Goal: Find specific page/section: Find specific page/section

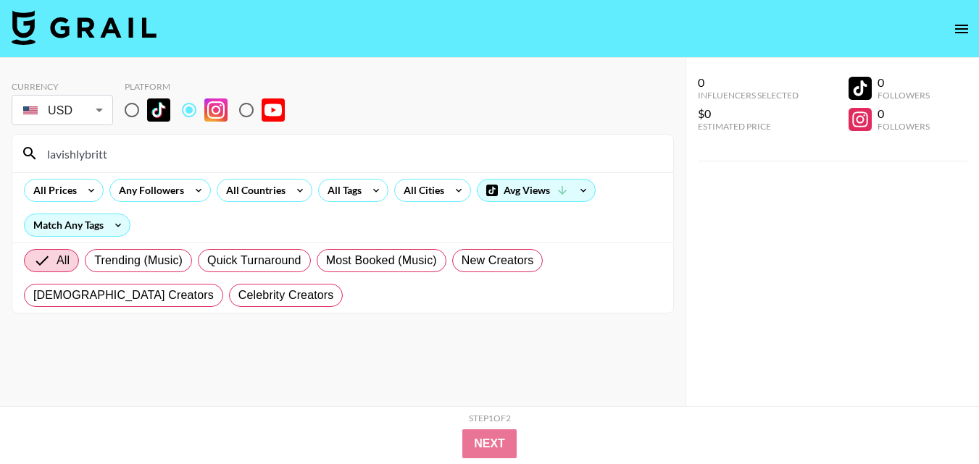
drag, startPoint x: 0, startPoint y: 0, endPoint x: 21, endPoint y: 148, distance: 149.3
click at [21, 148] on div "lavishlybritt" at bounding box center [342, 154] width 661 height 38
click at [185, 159] on input "jaylabrenae" at bounding box center [351, 153] width 626 height 23
drag, startPoint x: 185, startPoint y: 159, endPoint x: 49, endPoint y: 159, distance: 136.2
click at [49, 159] on input "jaylabrenae" at bounding box center [351, 153] width 626 height 23
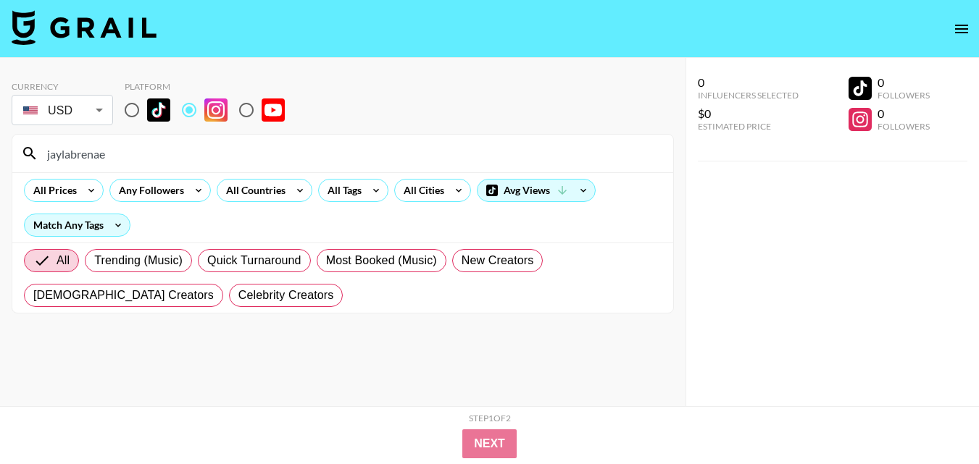
paste input "saraida.[PERSON_NAME]"
drag, startPoint x: 243, startPoint y: 156, endPoint x: 37, endPoint y: 155, distance: 206.5
click at [35, 155] on div "saraida.[PERSON_NAME]" at bounding box center [342, 154] width 661 height 38
paste input "idesign8"
click at [259, 150] on input "idesign8" at bounding box center [351, 153] width 626 height 23
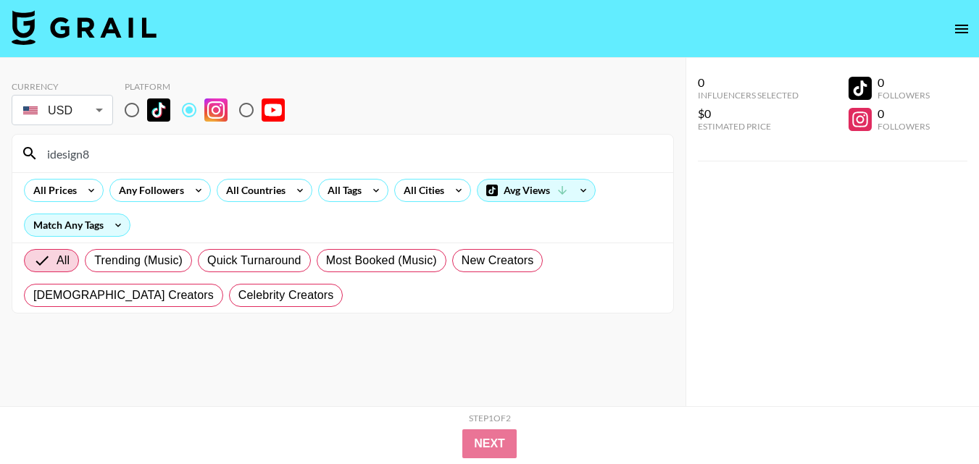
drag, startPoint x: 259, startPoint y: 150, endPoint x: 62, endPoint y: 164, distance: 196.9
click at [62, 164] on input "idesign8" at bounding box center [351, 153] width 626 height 23
paste input "enigivensunday"
drag, startPoint x: 101, startPoint y: 150, endPoint x: 18, endPoint y: 151, distance: 83.3
click at [18, 151] on div "enigivensunday" at bounding box center [342, 154] width 661 height 38
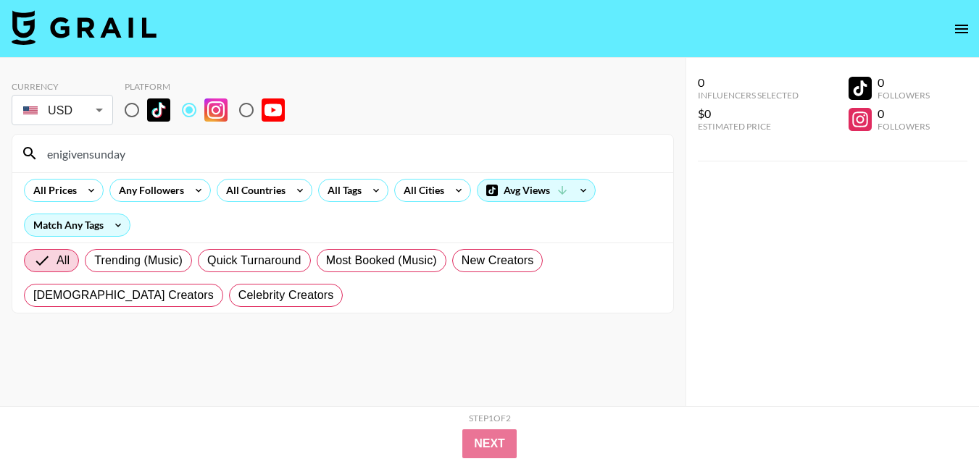
paste input "the.nkunims"
type input "the.nkunims"
